Goal: Obtain resource: Download file/media

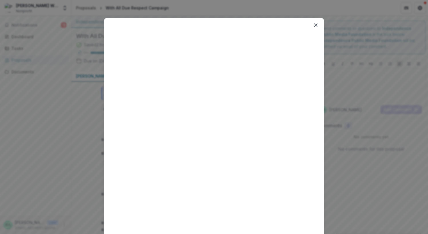
scroll to position [233, 0]
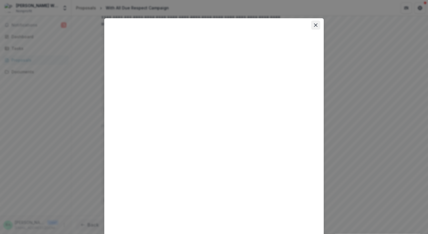
click at [316, 27] on button "Close" at bounding box center [315, 25] width 9 height 9
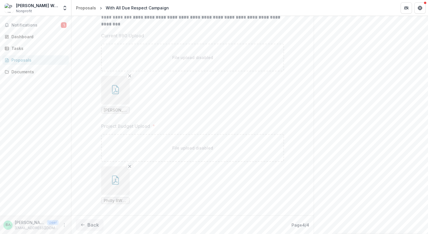
scroll to position [0, 0]
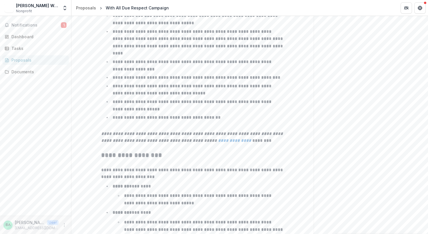
scroll to position [925, 0]
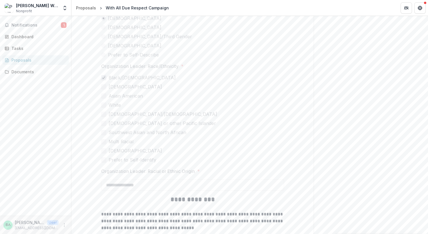
scroll to position [1304, 0]
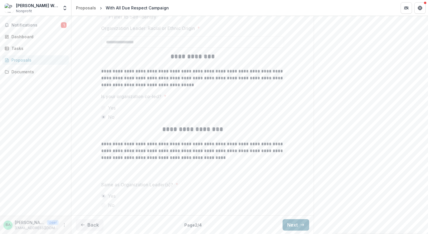
click at [292, 226] on button "Next" at bounding box center [295, 224] width 27 height 11
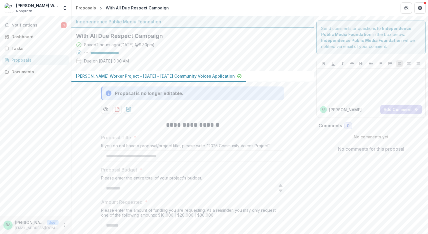
scroll to position [2, 0]
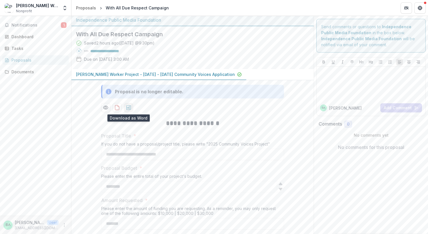
click at [127, 108] on icon "download-proposal" at bounding box center [128, 107] width 5 height 5
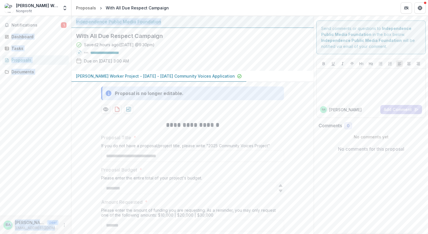
drag, startPoint x: 169, startPoint y: 20, endPoint x: 71, endPoint y: 19, distance: 97.9
click at [71, 19] on main "**********" at bounding box center [214, 125] width 428 height 218
click at [170, 23] on div "Independence Public Media Foundation" at bounding box center [192, 21] width 233 height 7
drag, startPoint x: 170, startPoint y: 21, endPoint x: 76, endPoint y: 20, distance: 94.2
click at [75, 20] on div "Independence Public Media Foundation" at bounding box center [192, 22] width 242 height 12
